Goal: Task Accomplishment & Management: Complete application form

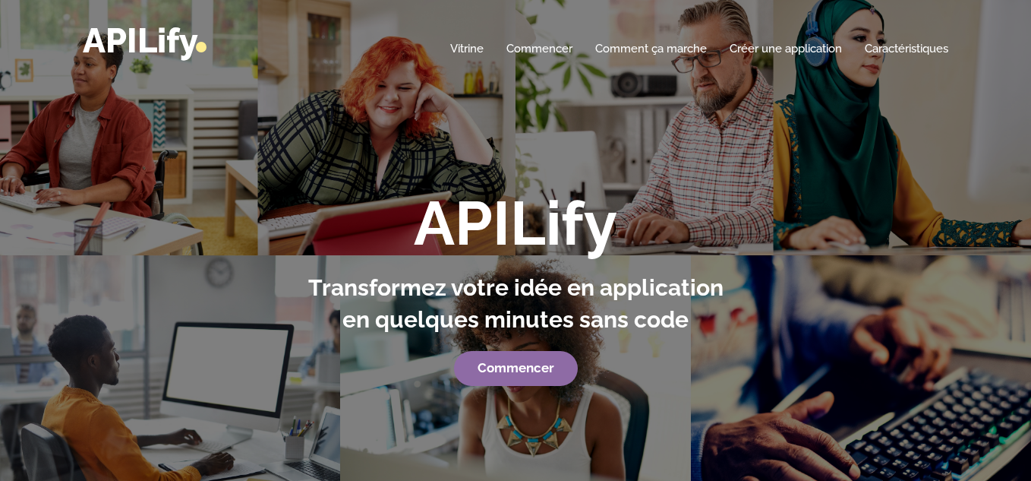
click at [508, 366] on font "Commencer" at bounding box center [515, 367] width 77 height 15
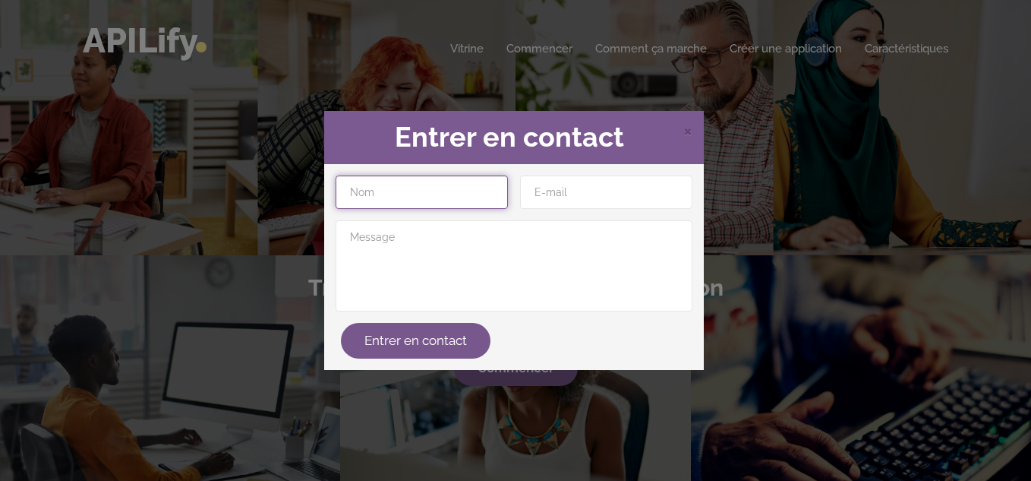
click at [405, 204] on input "text" at bounding box center [422, 191] width 172 height 33
type input "[PERSON_NAME]"
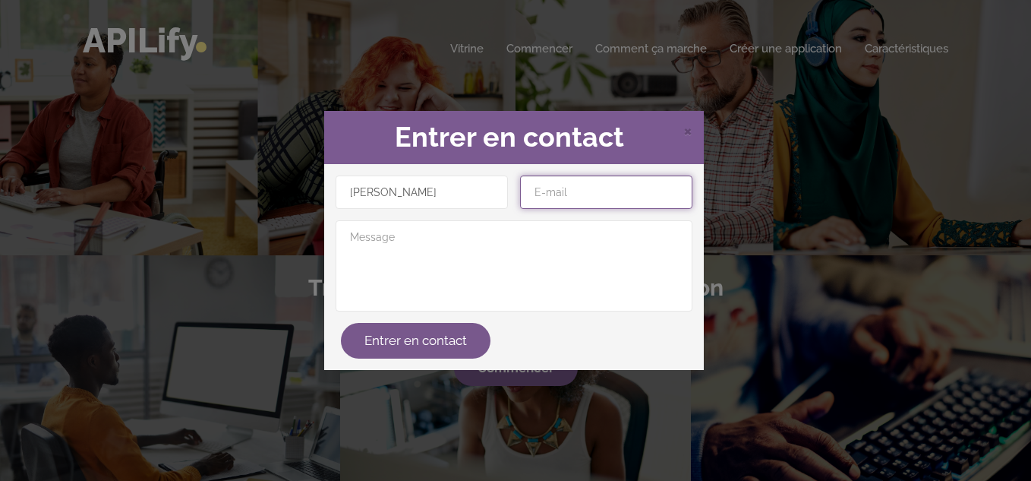
click at [603, 200] on input "email" at bounding box center [606, 191] width 172 height 33
type input "[EMAIL_ADDRESS][DOMAIN_NAME]"
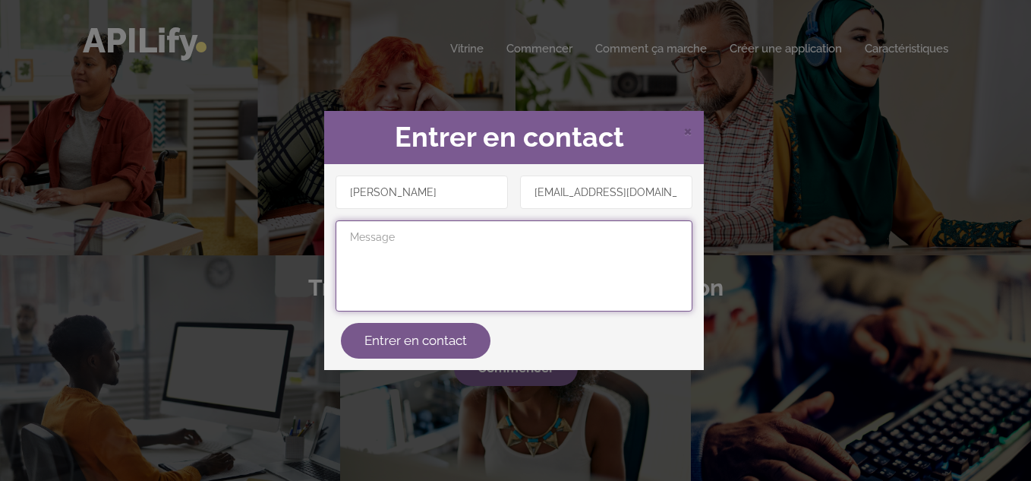
click at [405, 241] on textarea at bounding box center [514, 265] width 357 height 91
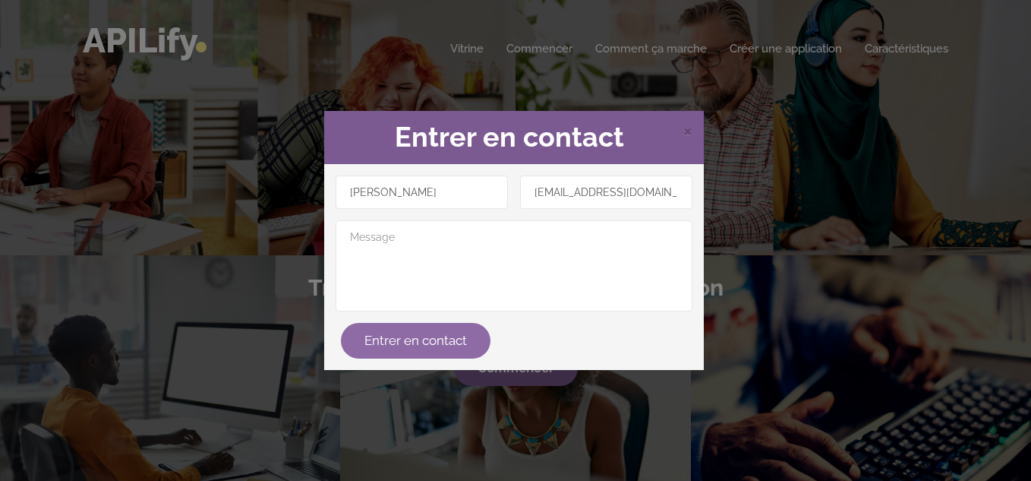
click at [434, 344] on font "Entrer en contact" at bounding box center [415, 339] width 102 height 15
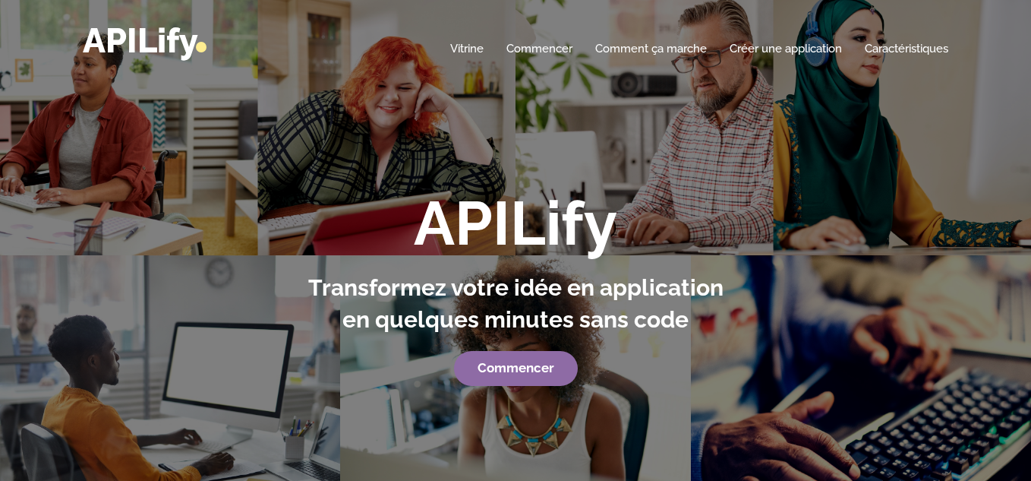
click at [544, 361] on font "Commencer" at bounding box center [515, 367] width 77 height 15
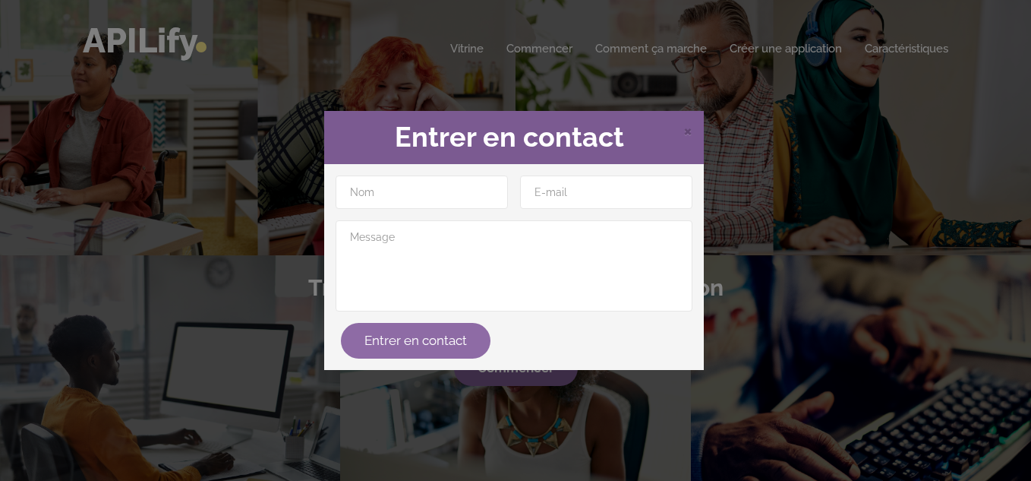
click at [471, 331] on button "Entrer en contact" at bounding box center [416, 341] width 150 height 36
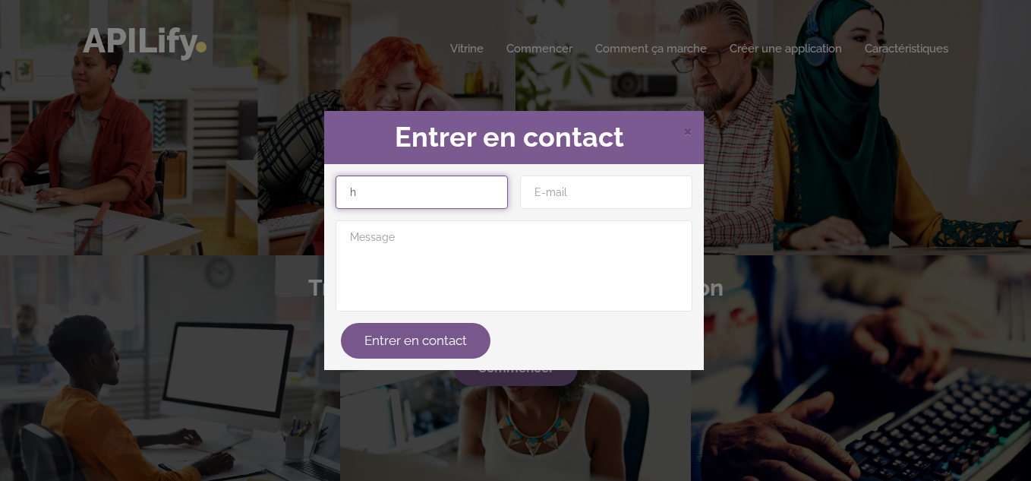
type input "h"
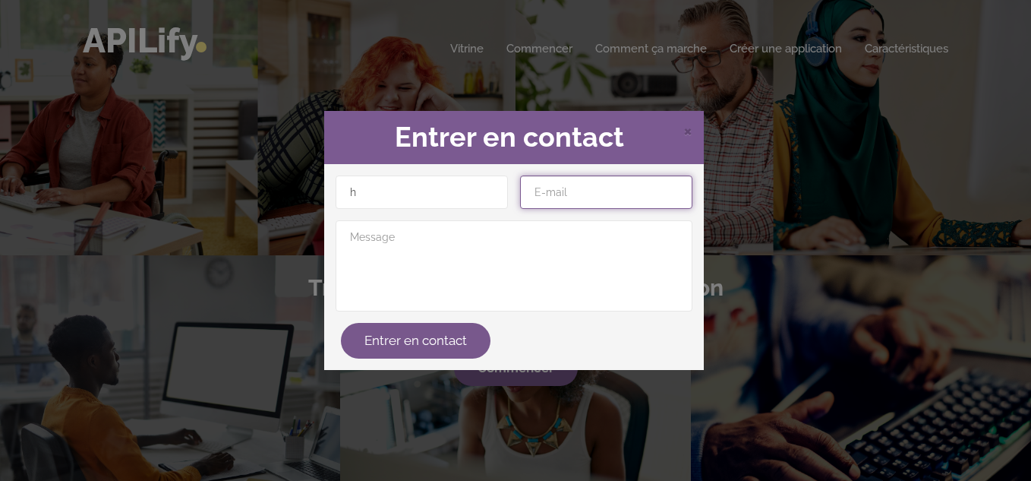
click at [600, 189] on input "email" at bounding box center [606, 191] width 172 height 33
type input "[EMAIL_ADDRESS][DOMAIN_NAME]"
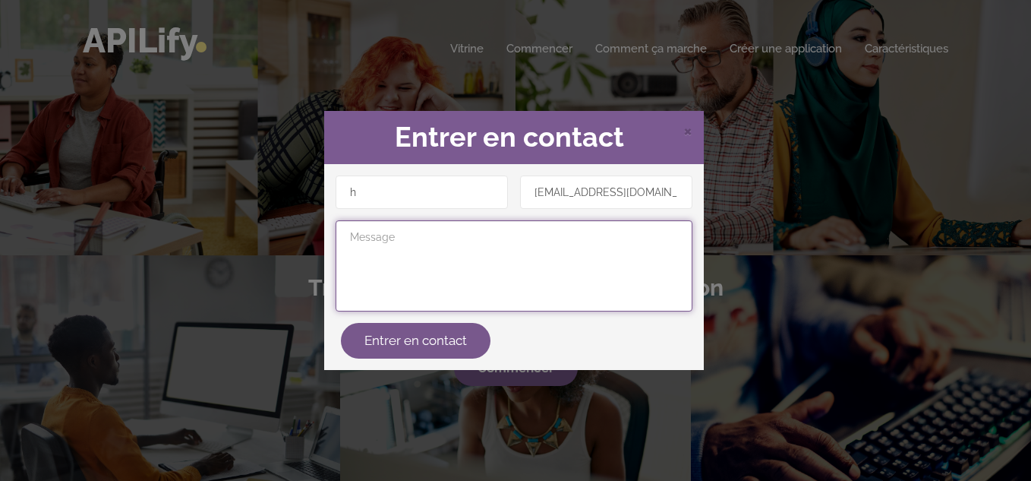
click at [427, 257] on textarea at bounding box center [514, 265] width 357 height 91
type textarea "hhhh"
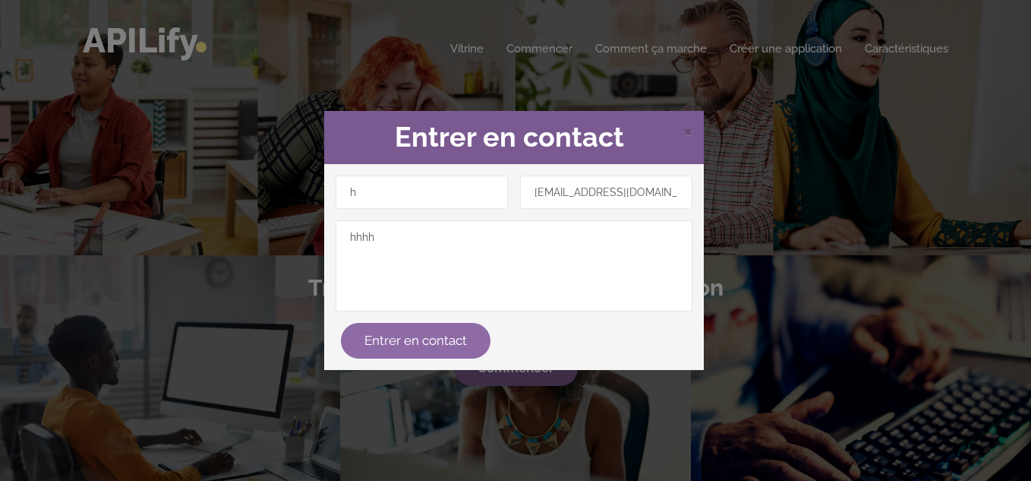
click at [404, 339] on font "Entrer en contact" at bounding box center [415, 339] width 102 height 15
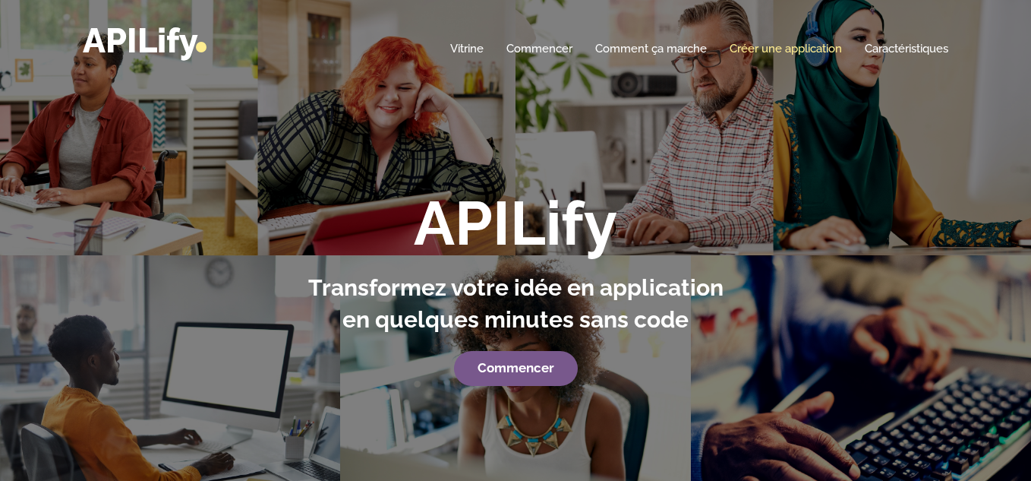
click at [764, 50] on font "Créer une application" at bounding box center [785, 49] width 112 height 14
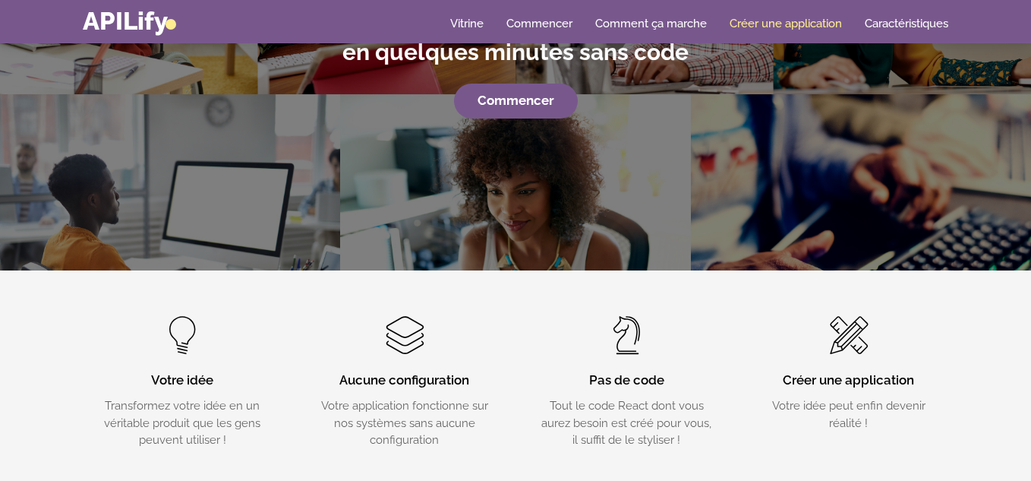
scroll to position [266, 0]
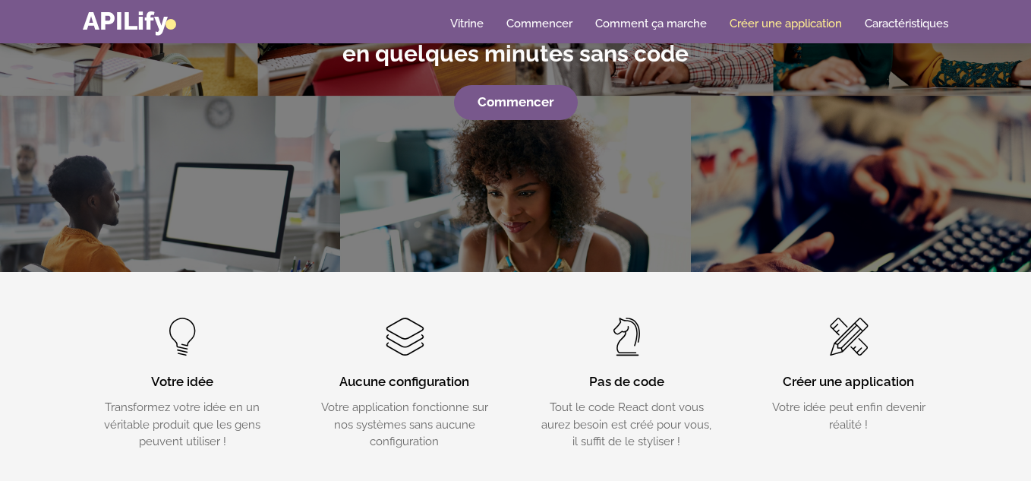
click at [767, 16] on link "Créer une application" at bounding box center [785, 23] width 112 height 15
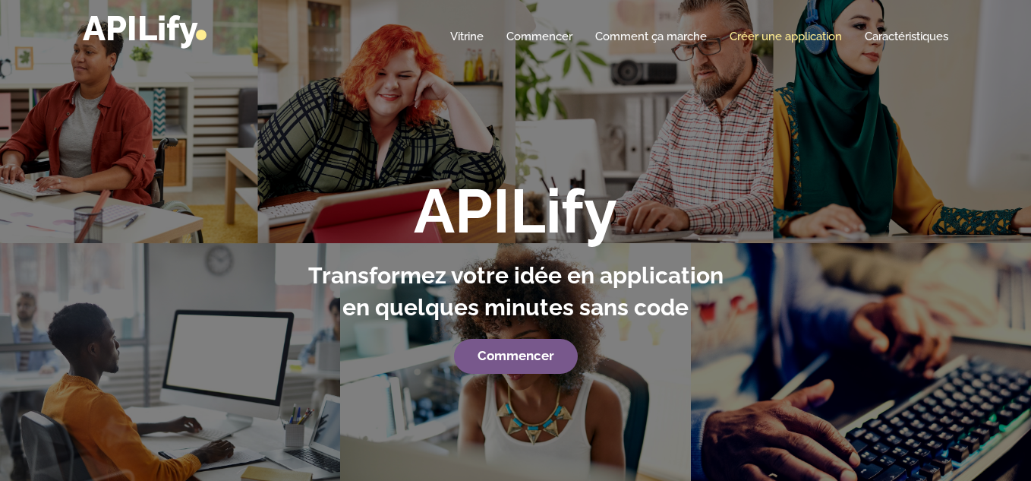
scroll to position [0, 0]
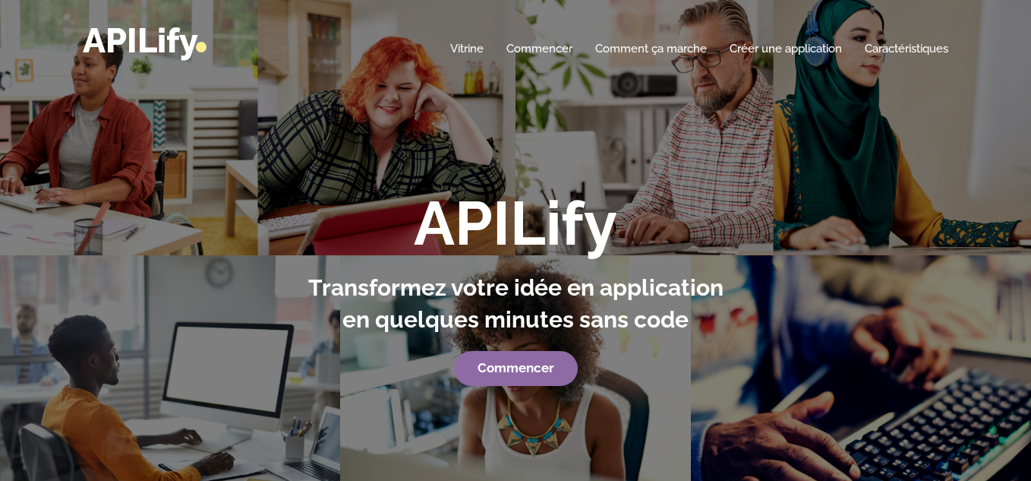
click at [493, 361] on link "Commencer" at bounding box center [516, 368] width 124 height 35
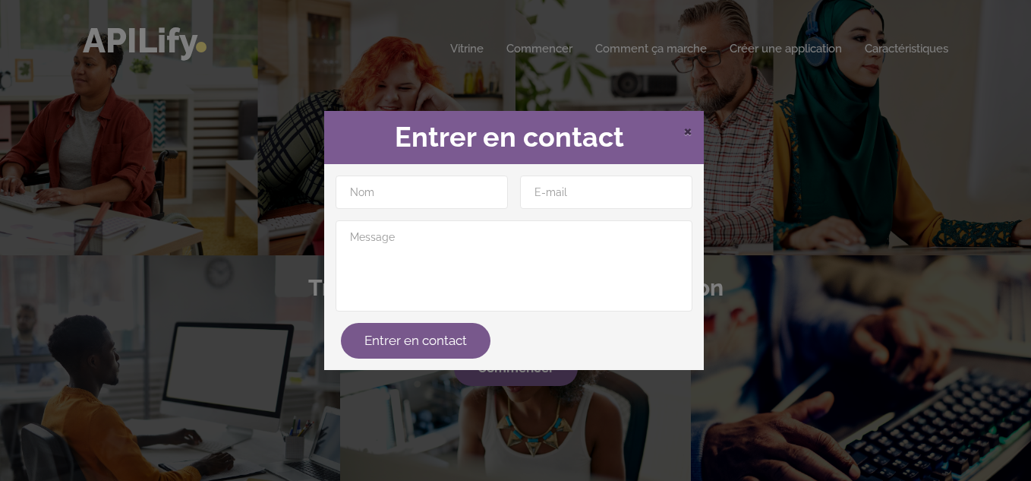
click at [684, 124] on font "×" at bounding box center [687, 129] width 9 height 23
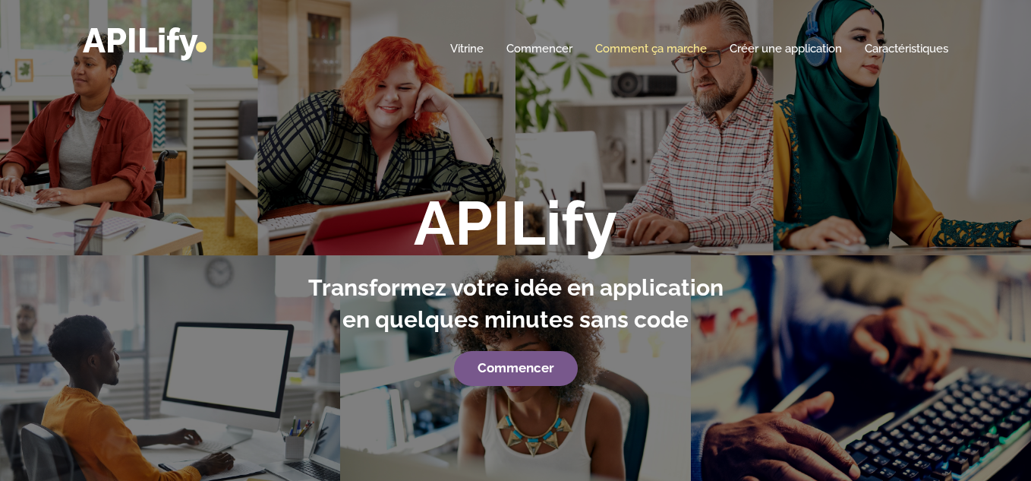
click at [656, 52] on font "Comment ça marche" at bounding box center [651, 49] width 112 height 14
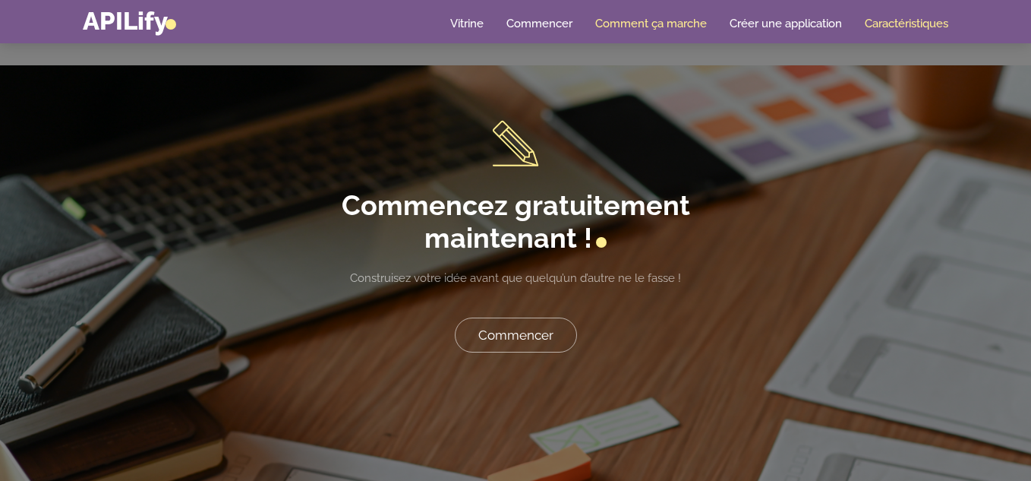
scroll to position [3262, 0]
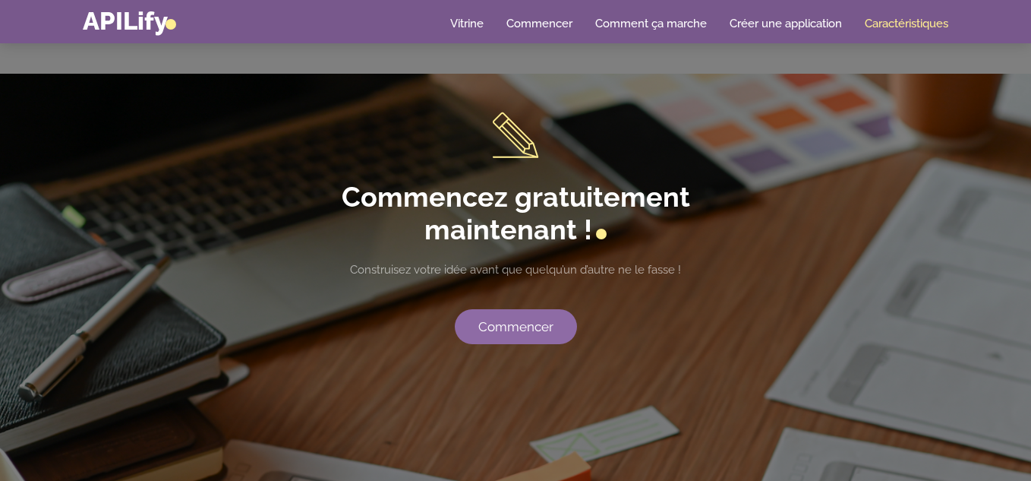
click at [506, 316] on link "Commencer" at bounding box center [516, 327] width 122 height 36
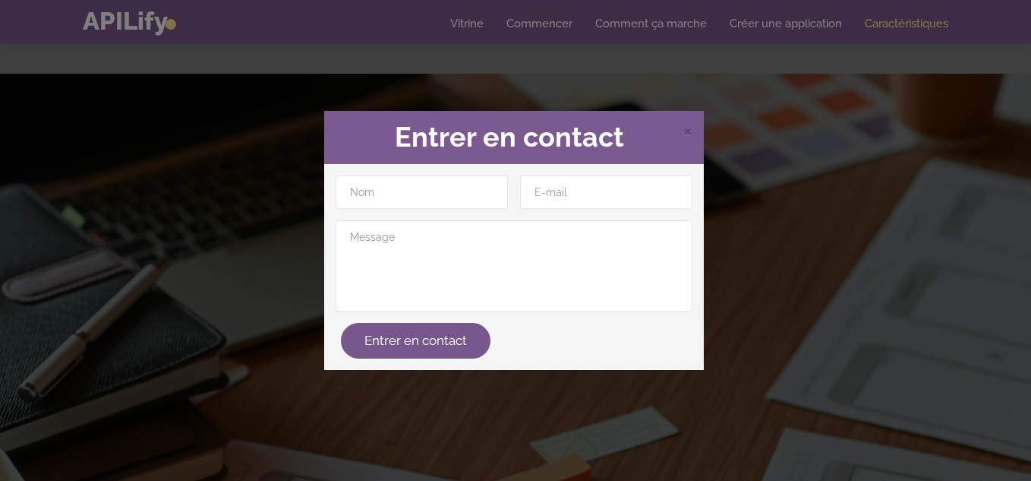
click at [947, 231] on div "× Entrer en contact Entrer en contact" at bounding box center [515, 240] width 1031 height 481
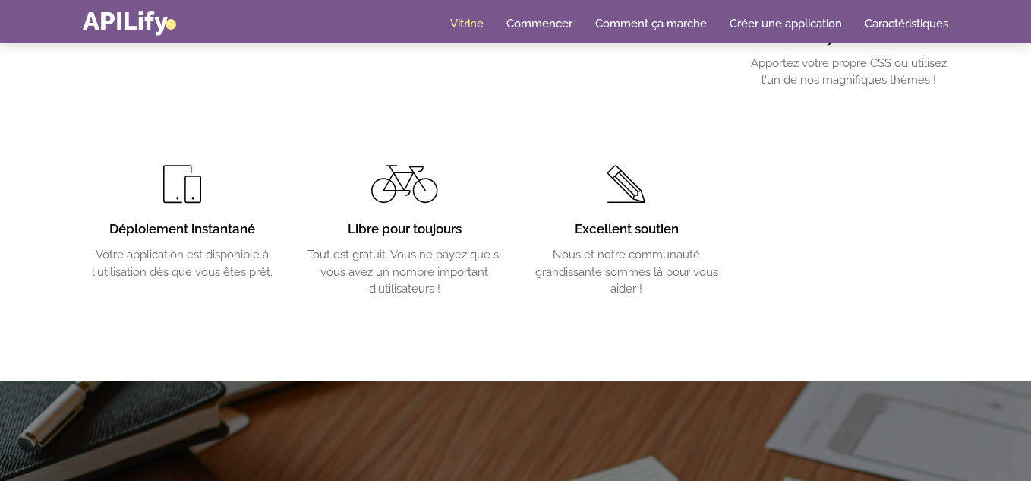
scroll to position [2000, 0]
